Goal: Information Seeking & Learning: Learn about a topic

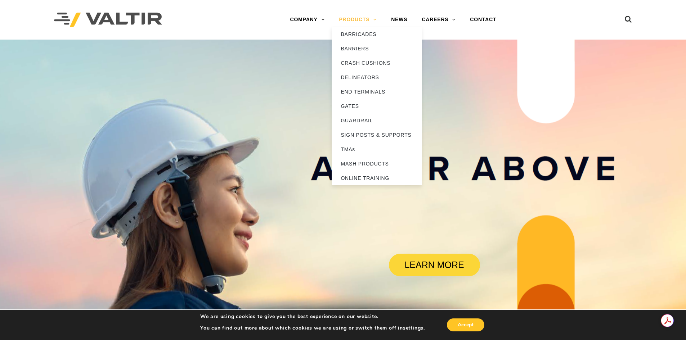
click at [371, 21] on link "PRODUCTS" at bounding box center [358, 20] width 52 height 14
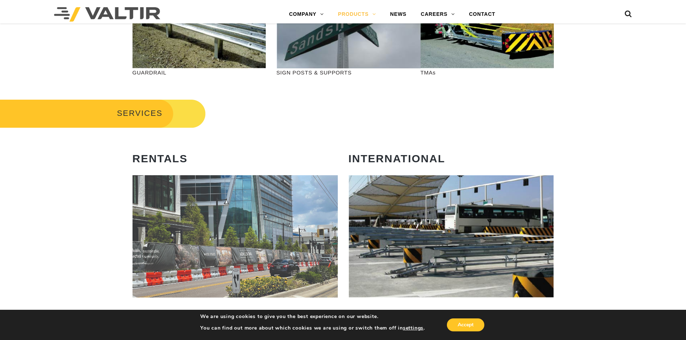
scroll to position [180, 0]
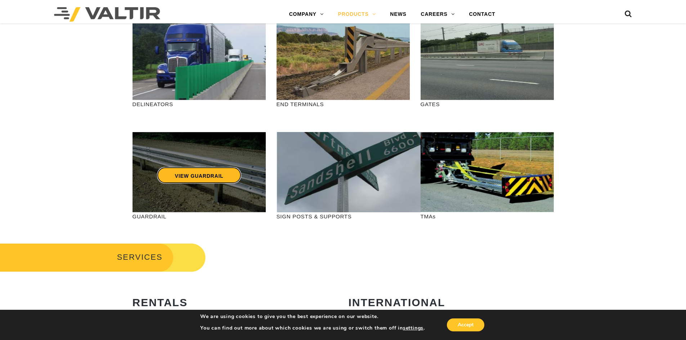
click at [207, 171] on link "VIEW GUARDRAIL" at bounding box center [199, 175] width 85 height 17
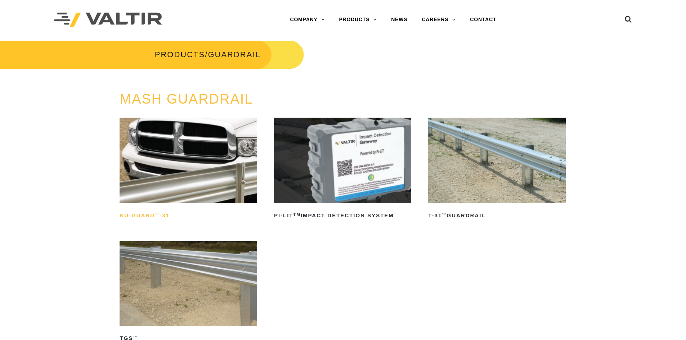
click at [163, 214] on h2 "NU-GUARD ™ -31" at bounding box center [188, 216] width 137 height 12
